Goal: Task Accomplishment & Management: Manage account settings

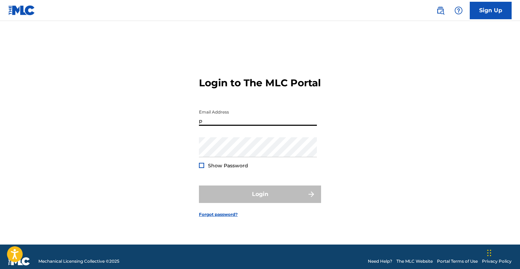
type input "[EMAIL_ADDRESS][DOMAIN_NAME]"
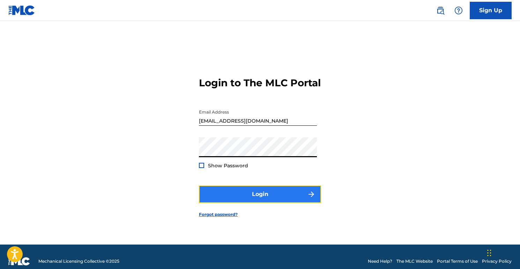
click at [265, 195] on button "Login" at bounding box center [260, 193] width 122 height 17
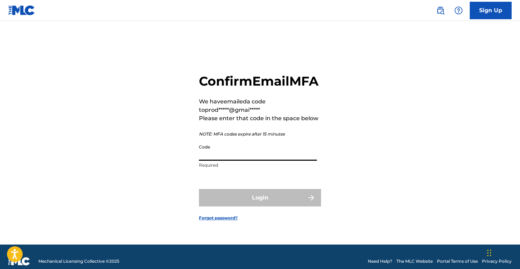
click at [244, 161] on input "Code" at bounding box center [258, 151] width 118 height 20
paste input "020654"
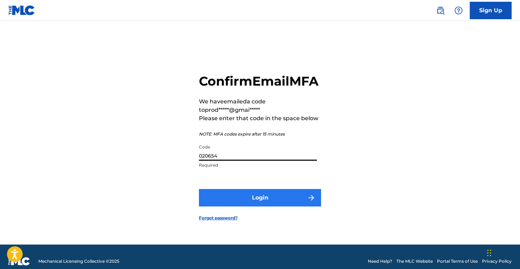
type input "020654"
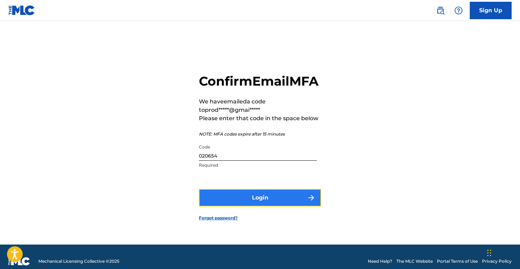
click at [231, 206] on button "Login" at bounding box center [260, 197] width 122 height 17
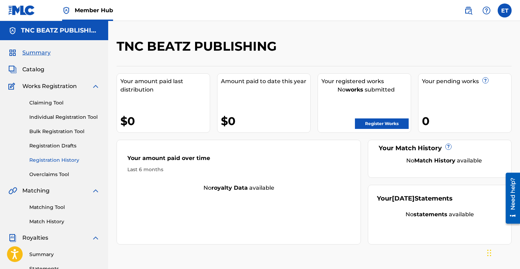
click at [46, 159] on link "Registration History" at bounding box center [64, 159] width 70 height 7
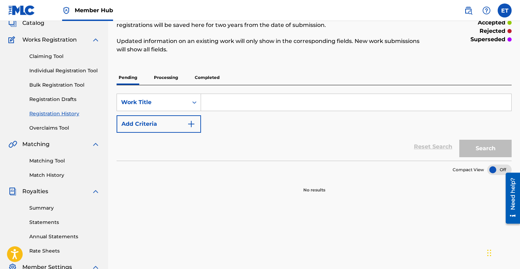
scroll to position [54, 0]
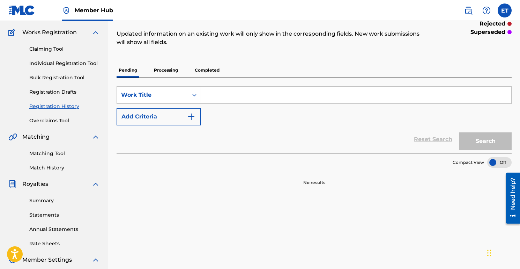
click at [203, 57] on div "Registration History Registration History is a record of new work submissions o…" at bounding box center [314, 85] width 395 height 201
click at [205, 64] on p "Completed" at bounding box center [207, 70] width 29 height 15
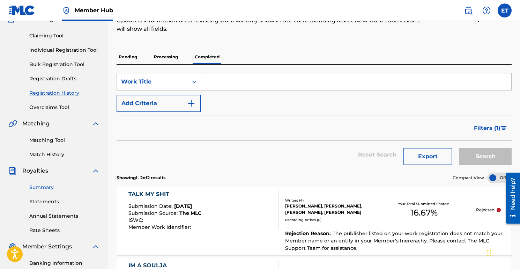
scroll to position [67, 0]
click at [56, 199] on link "Statements" at bounding box center [64, 201] width 70 height 7
